Goal: Task Accomplishment & Management: Manage account settings

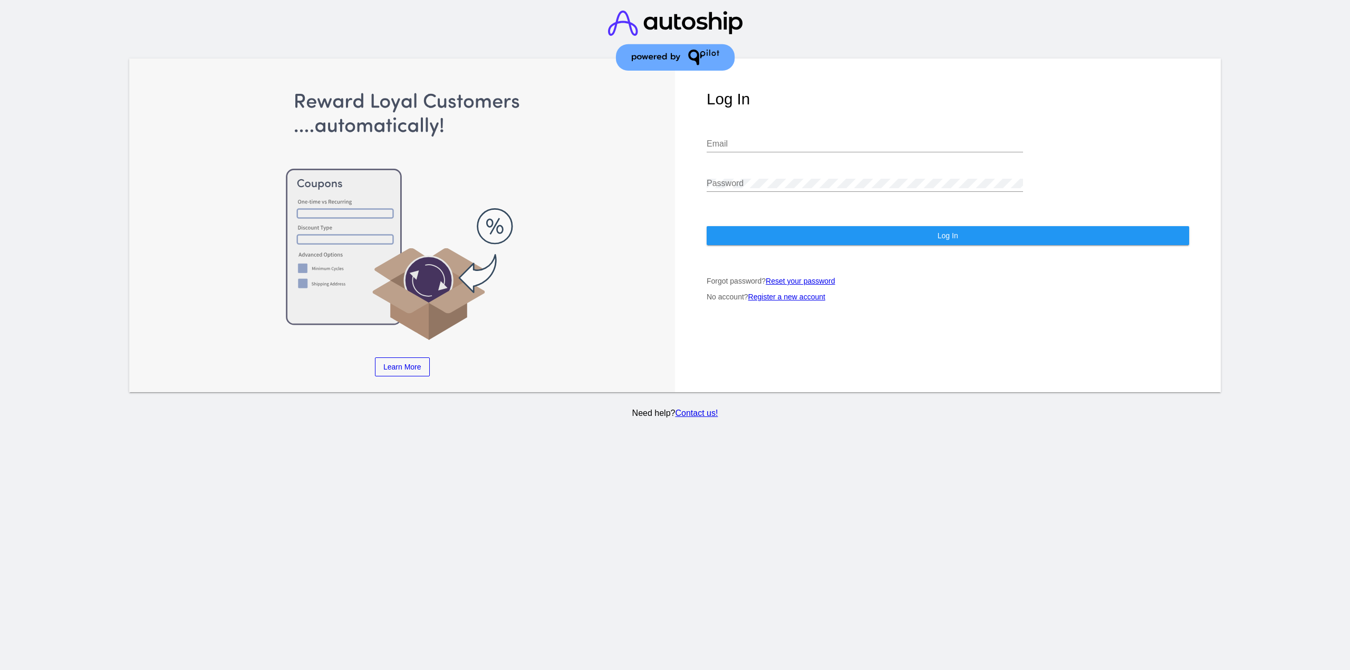
click at [798, 146] on input "Email" at bounding box center [865, 143] width 317 height 9
type input "[EMAIL_ADDRESS][DOMAIN_NAME]"
click at [762, 242] on button "Log In" at bounding box center [948, 235] width 483 height 19
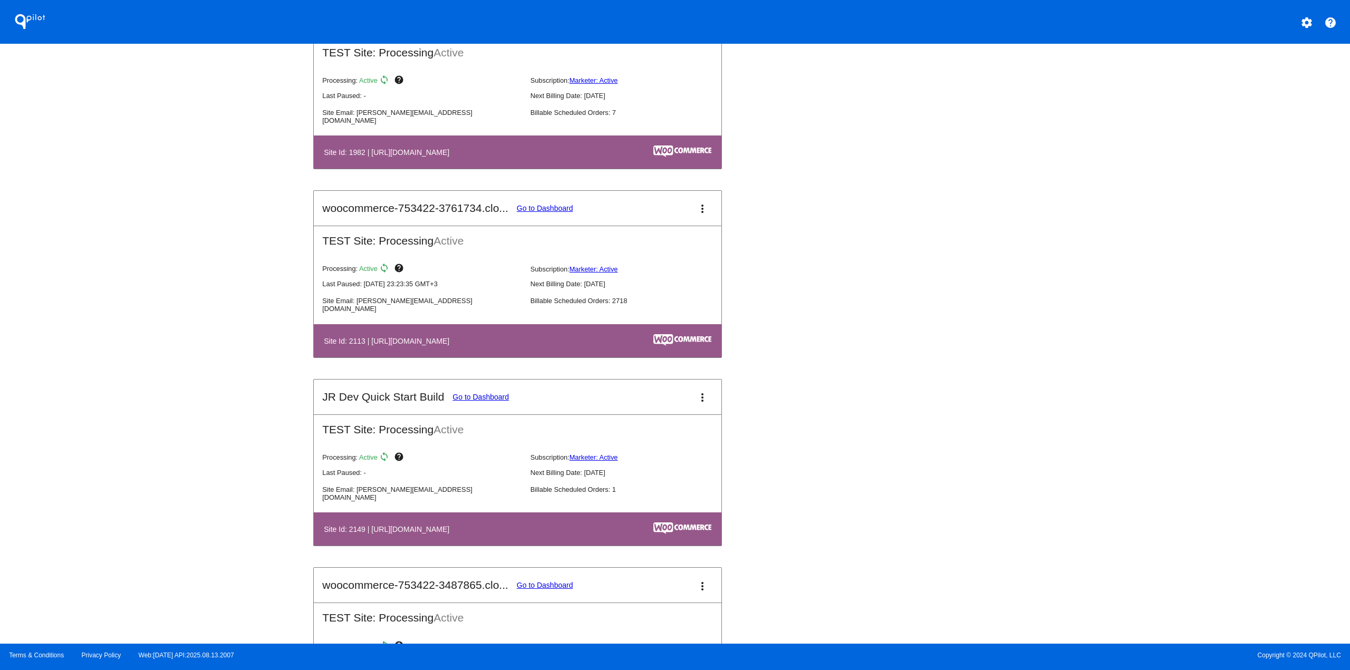
scroll to position [1108, 0]
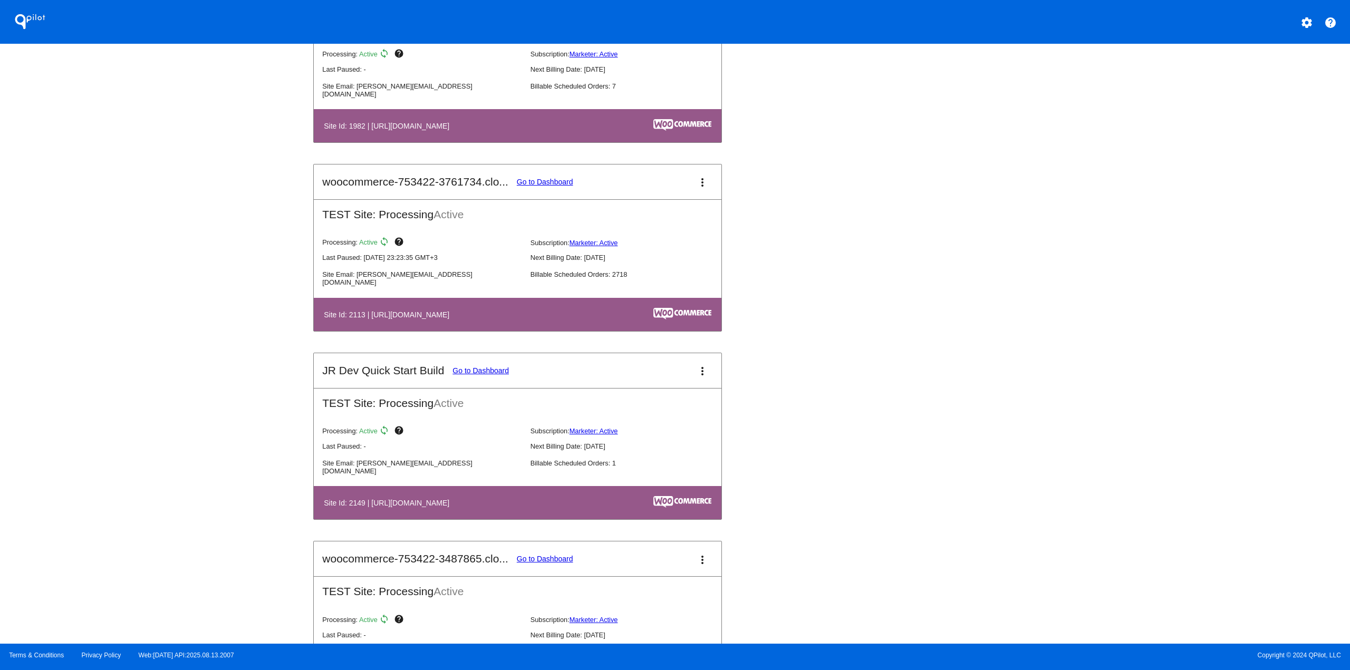
click at [539, 181] on link "Go to Dashboard" at bounding box center [545, 182] width 56 height 8
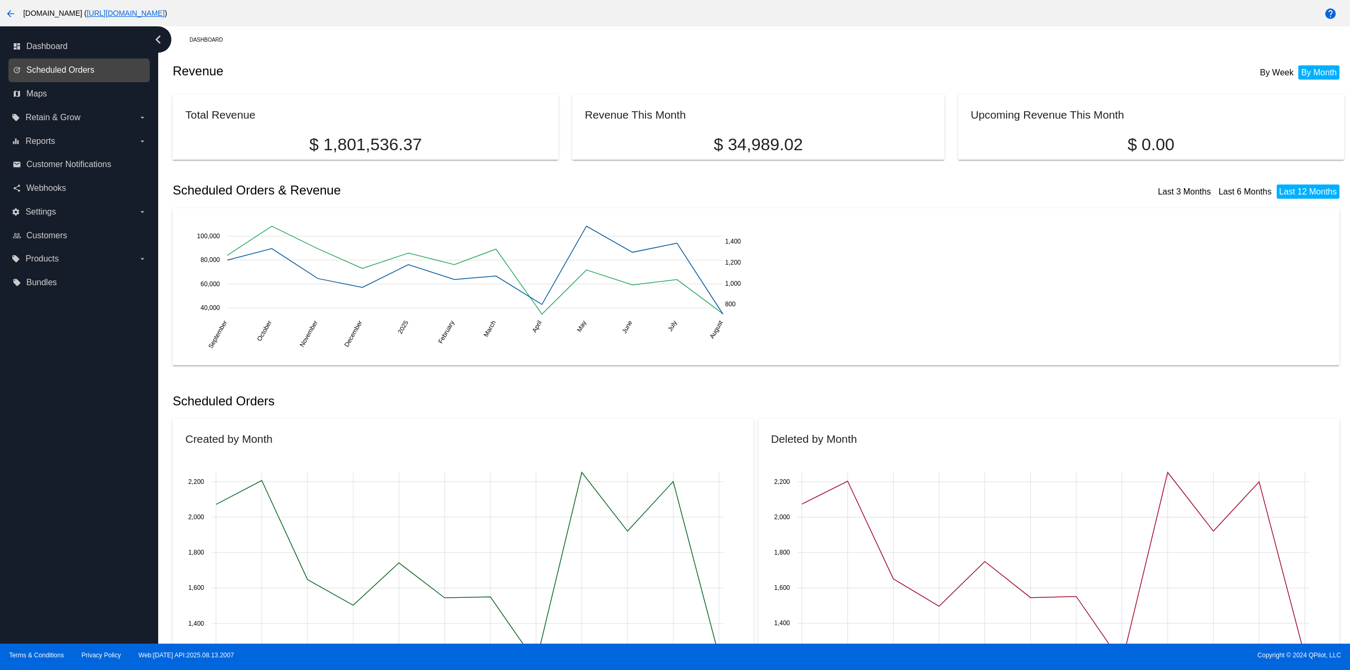
click at [92, 66] on span "Scheduled Orders" at bounding box center [60, 69] width 68 height 9
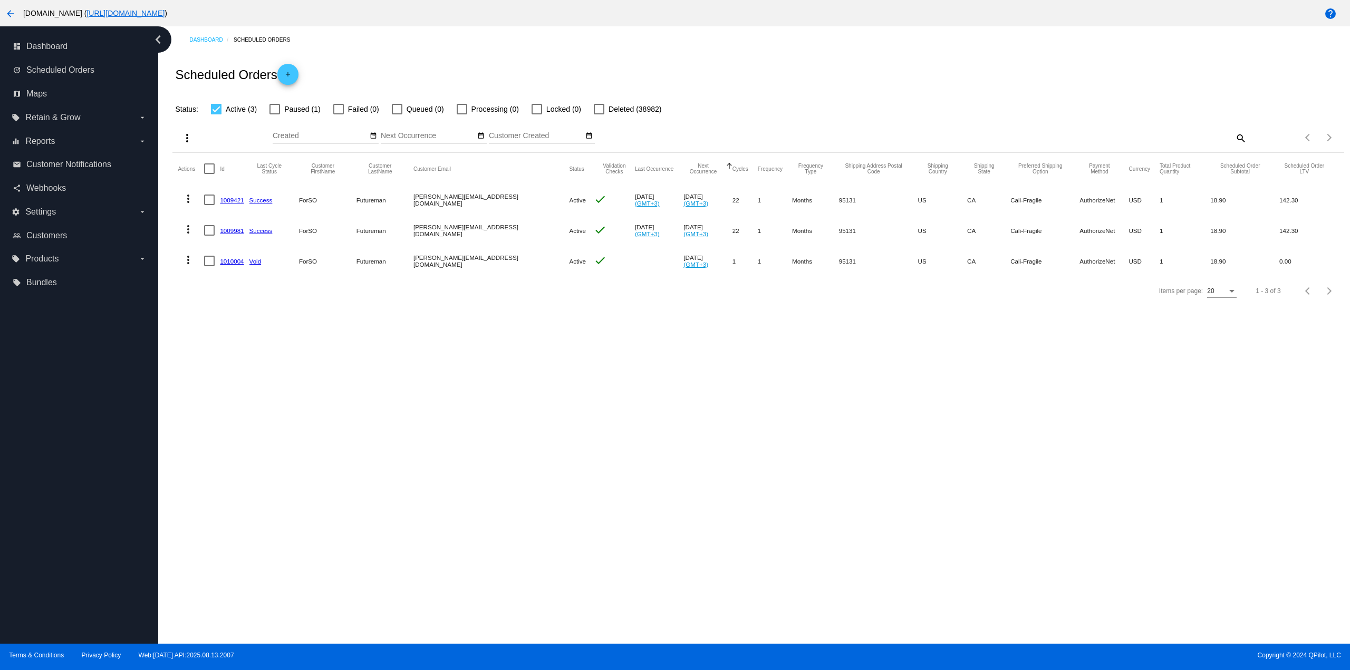
click at [283, 112] on label "Paused (1)" at bounding box center [295, 109] width 51 height 13
click at [275, 114] on input "Paused (1)" at bounding box center [274, 114] width 1 height 1
checkbox input "true"
click at [210, 162] on mat-header-cell at bounding box center [212, 169] width 16 height 32
click at [213, 167] on div at bounding box center [209, 169] width 11 height 11
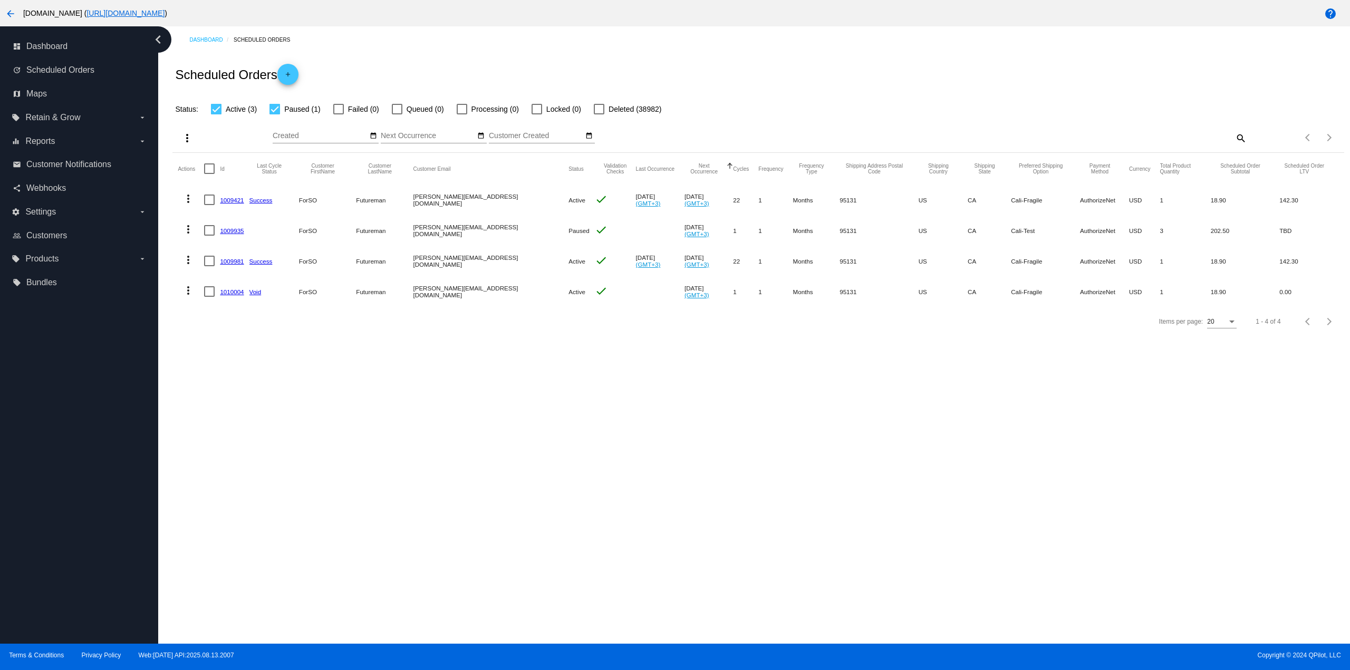
click at [209, 174] on input "checkbox" at bounding box center [209, 174] width 1 height 1
checkbox input "true"
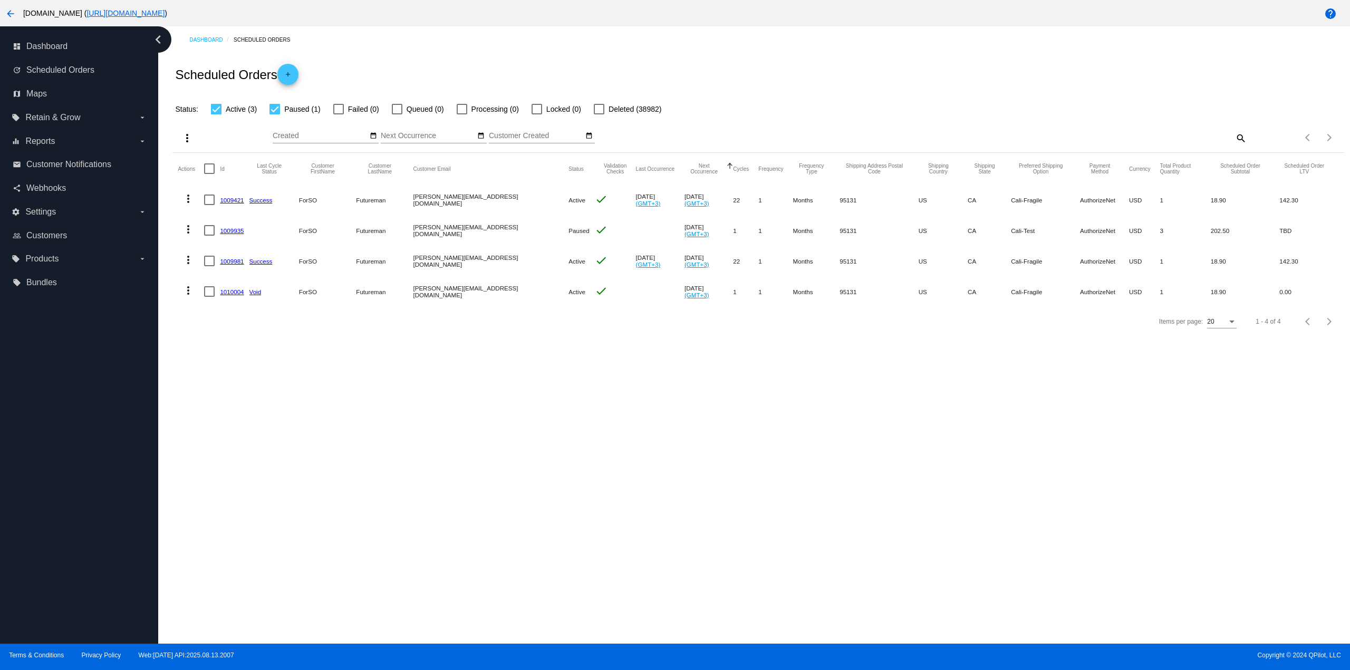
checkbox input "true"
click at [187, 127] on button "more_vert" at bounding box center [185, 137] width 21 height 21
click at [202, 215] on button "edit Update Status for (4) Scheduled Orders" at bounding box center [253, 214] width 156 height 25
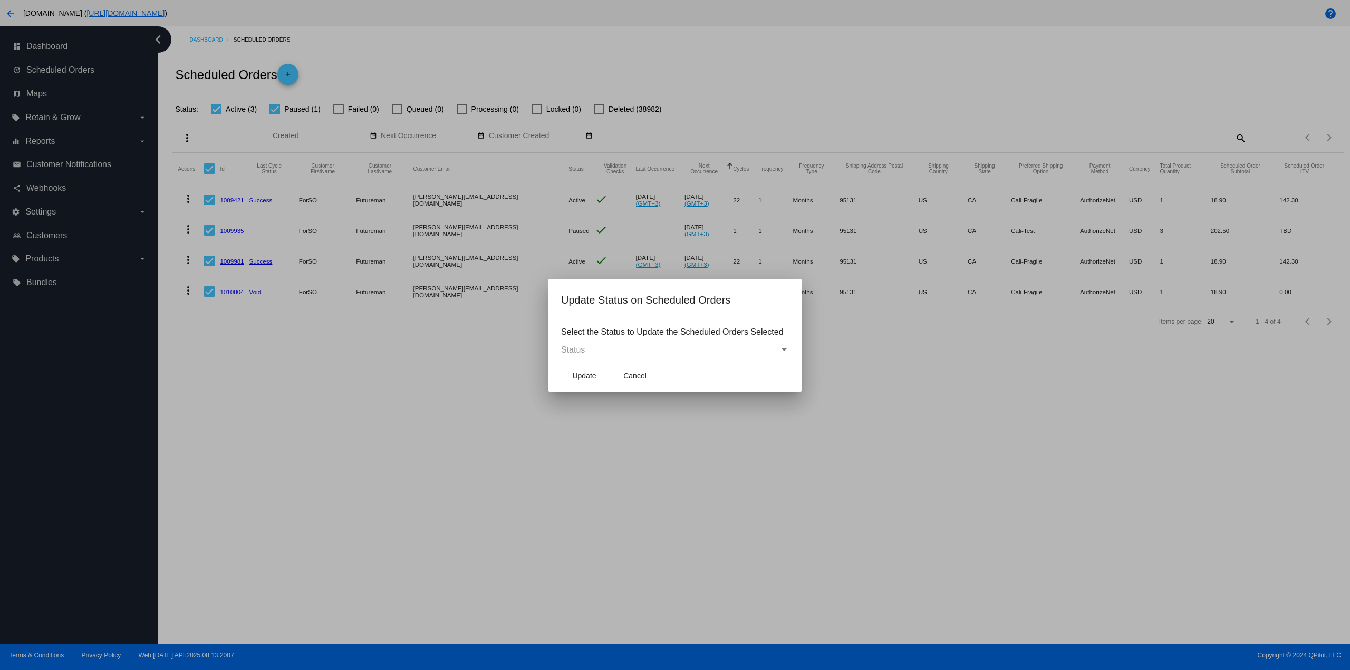
click at [656, 349] on div "Status" at bounding box center [670, 350] width 218 height 9
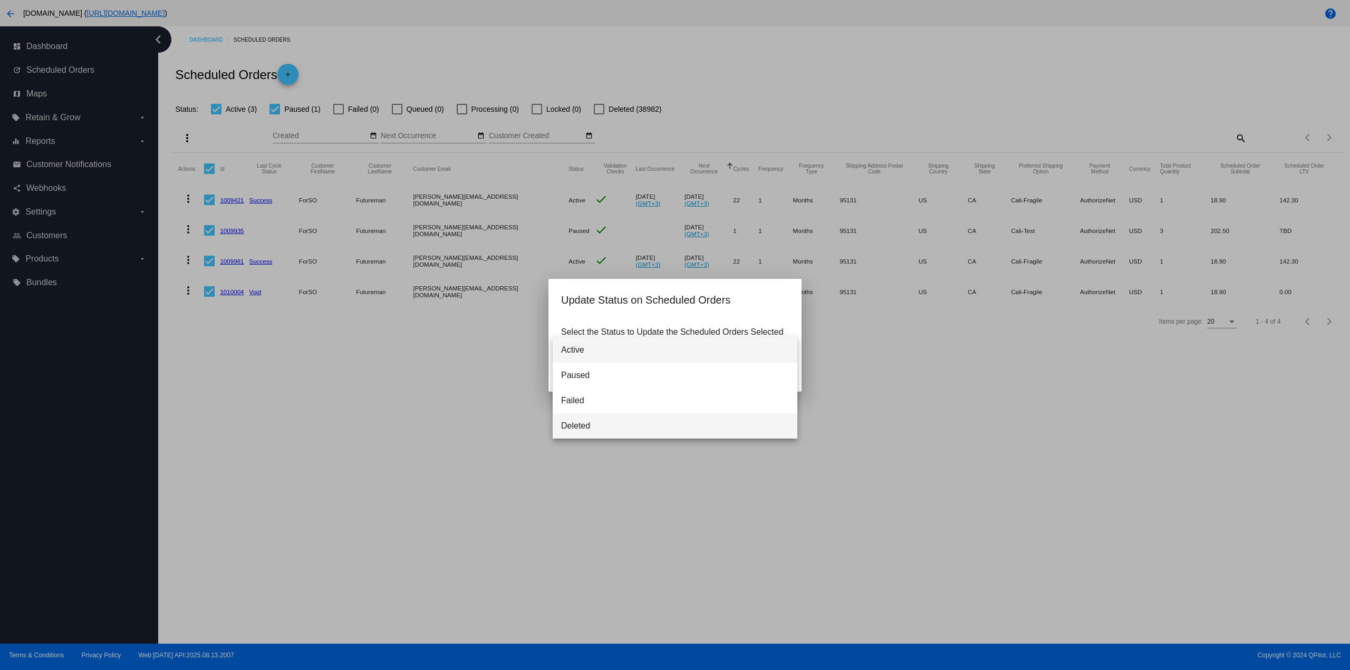
click at [605, 435] on span "Deleted" at bounding box center [675, 426] width 228 height 25
click at [584, 367] on button "Update" at bounding box center [584, 376] width 46 height 19
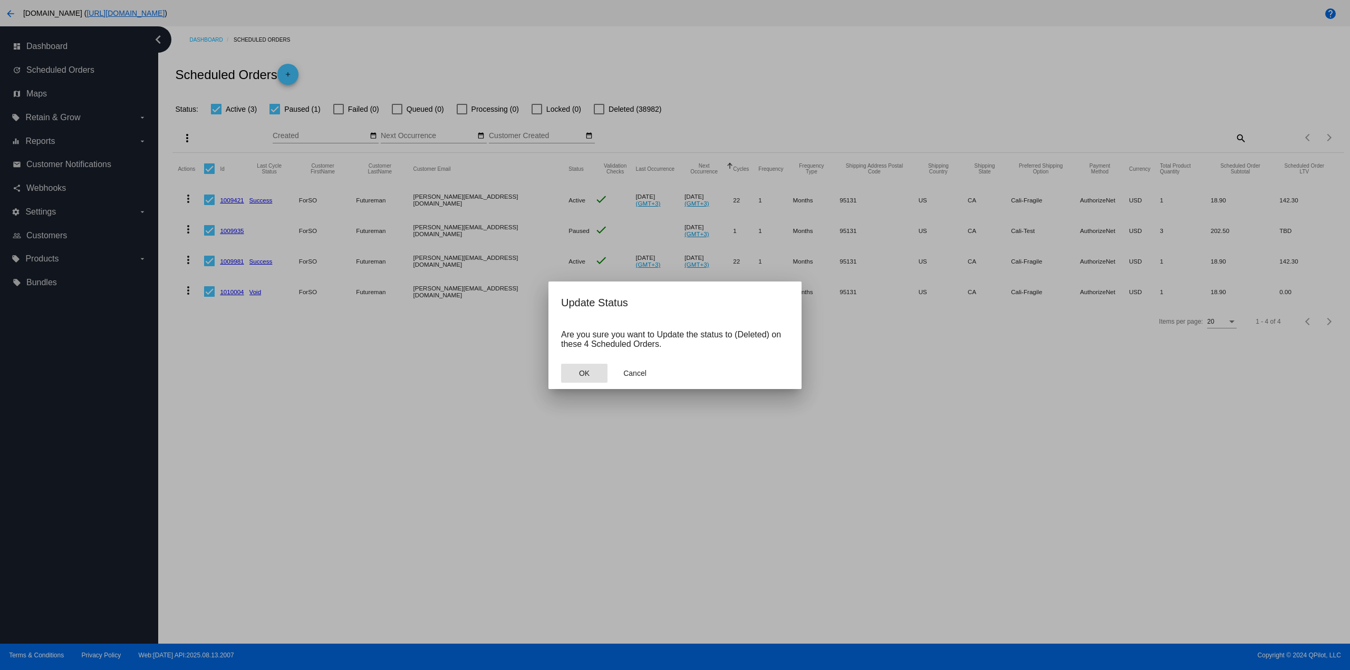
click at [586, 371] on button "OK" at bounding box center [584, 373] width 46 height 19
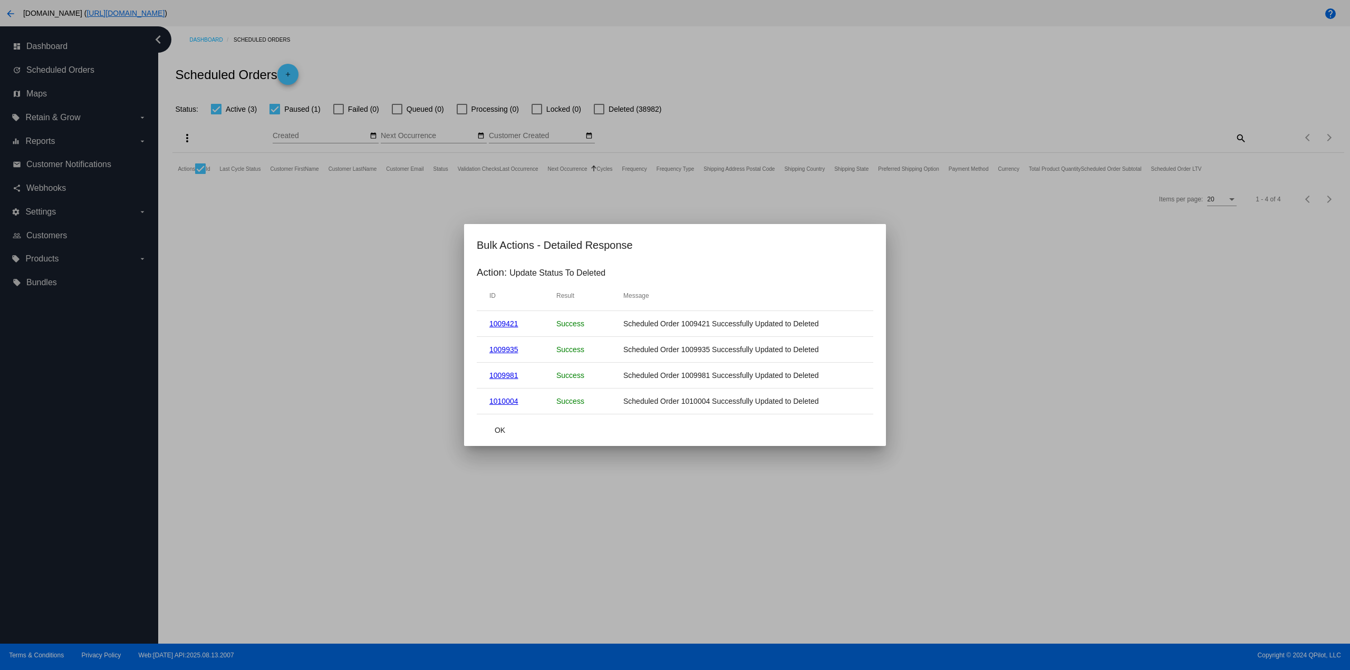
drag, startPoint x: 495, startPoint y: 437, endPoint x: 459, endPoint y: 401, distance: 50.4
click at [495, 437] on button "OK" at bounding box center [500, 430] width 46 height 19
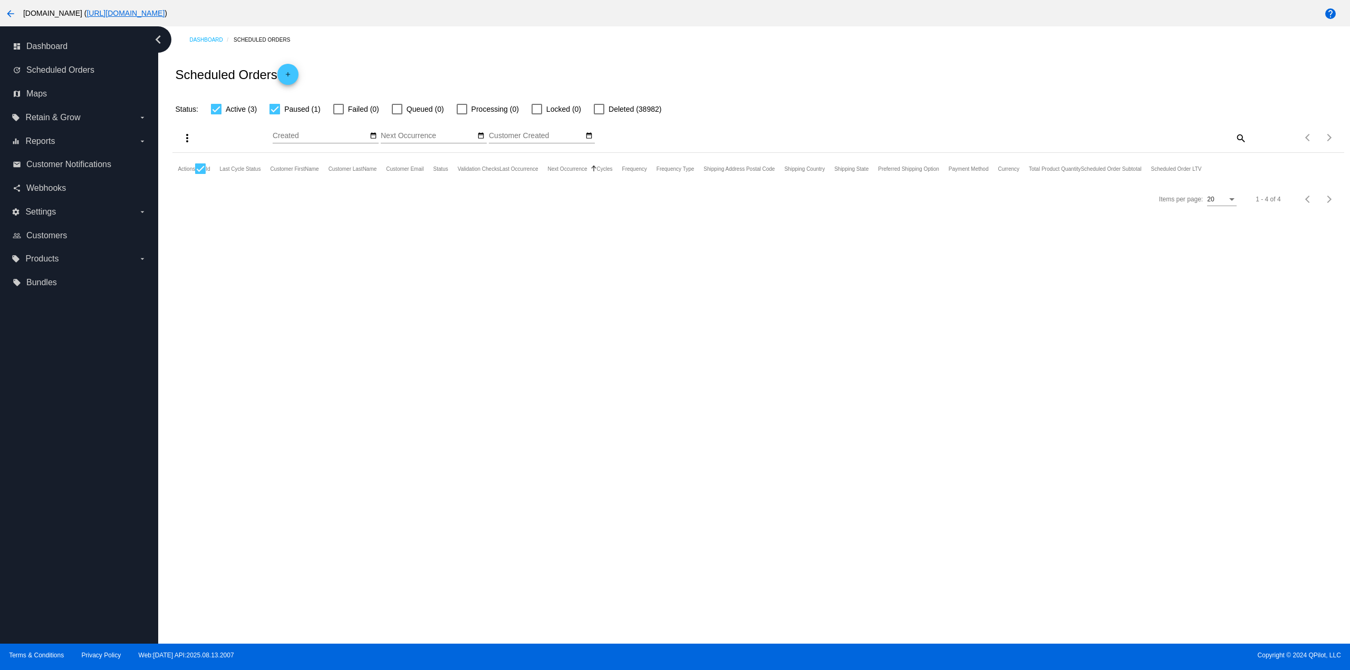
click at [203, 170] on div at bounding box center [200, 169] width 11 height 11
click at [200, 174] on input "checkbox" at bounding box center [200, 174] width 1 height 1
checkbox input "false"
click at [276, 106] on div at bounding box center [275, 109] width 11 height 11
click at [275, 114] on input "Paused (1)" at bounding box center [274, 114] width 1 height 1
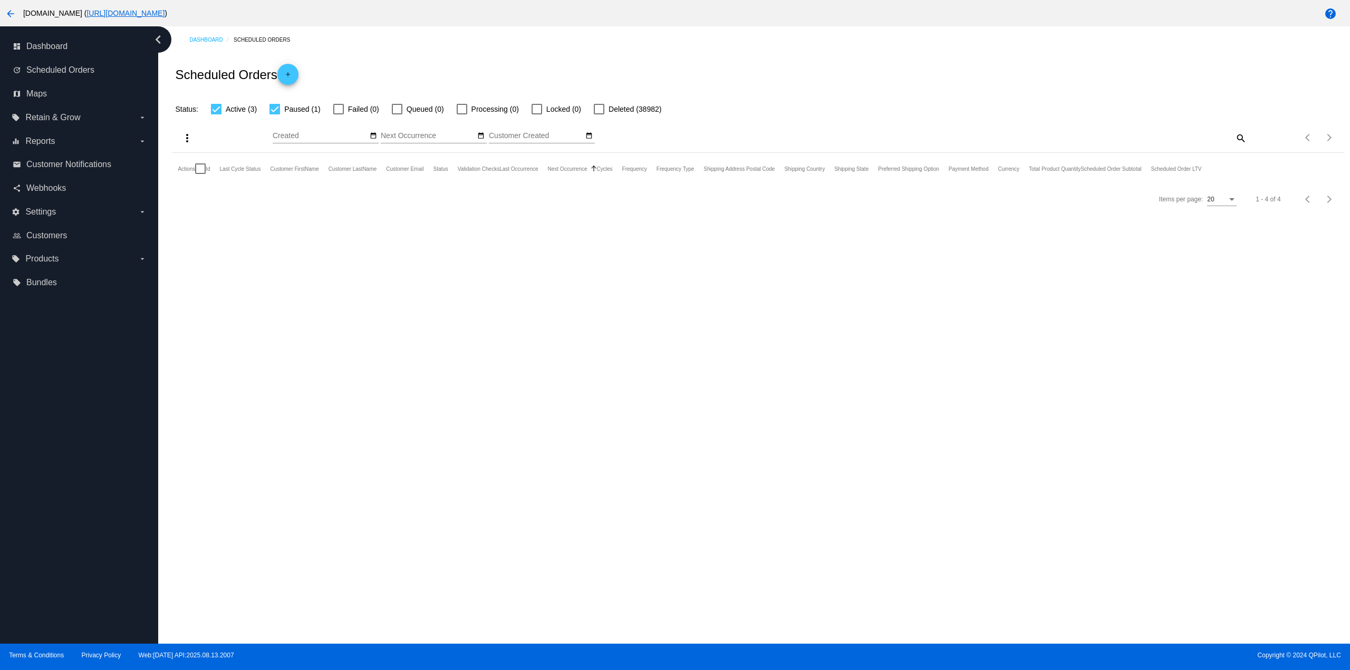
checkbox input "false"
